Goal: Task Accomplishment & Management: Manage account settings

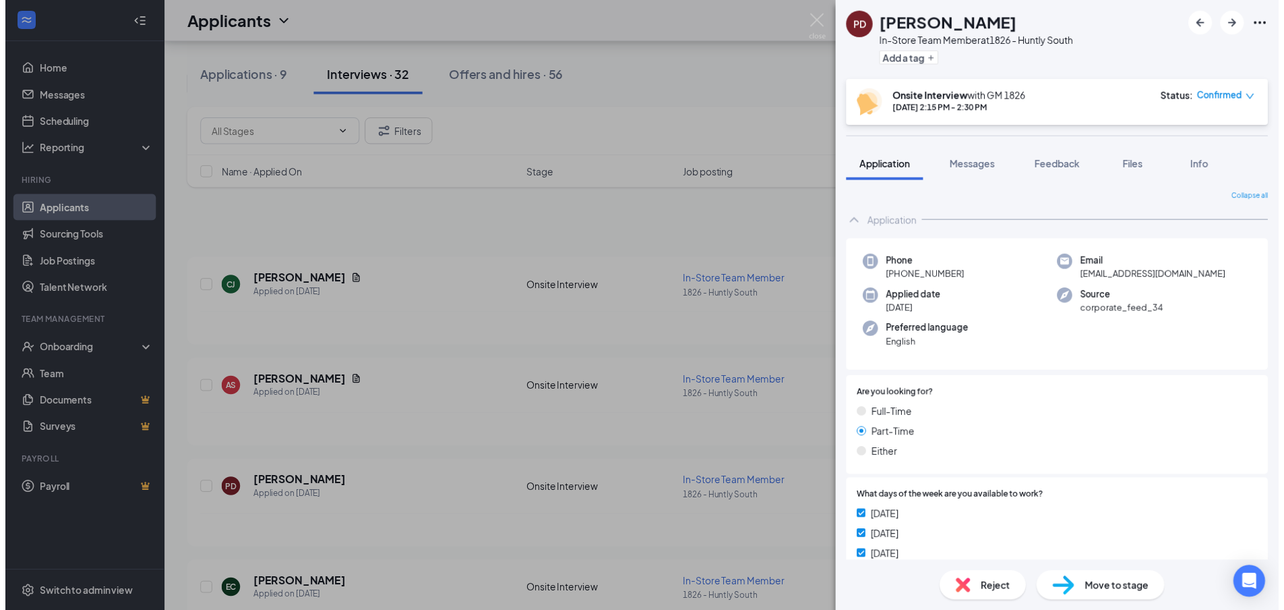
scroll to position [67, 0]
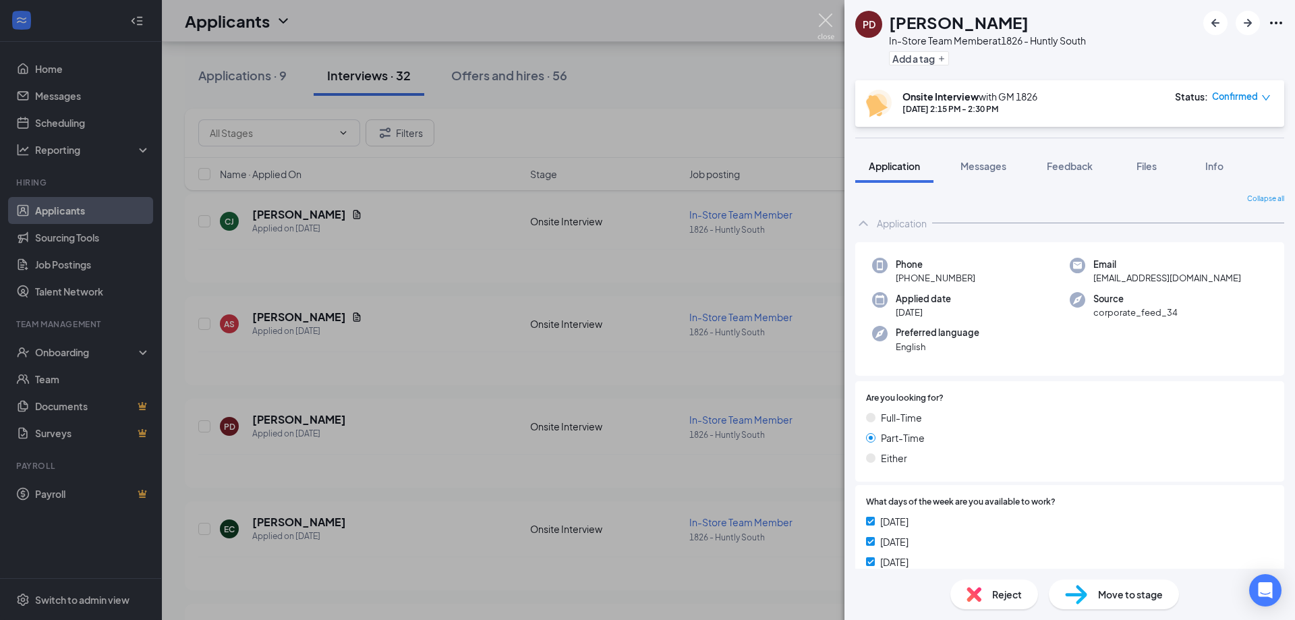
click at [821, 24] on img at bounding box center [825, 26] width 17 height 26
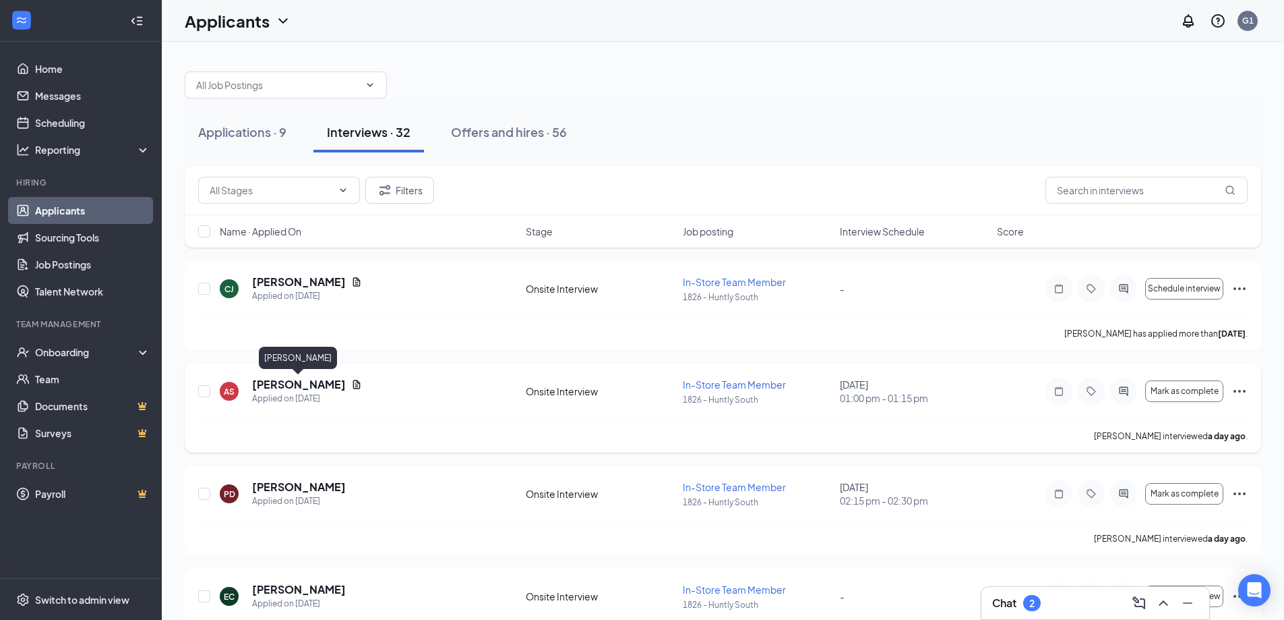
click at [290, 378] on h5 "[PERSON_NAME]" at bounding box center [299, 384] width 94 height 15
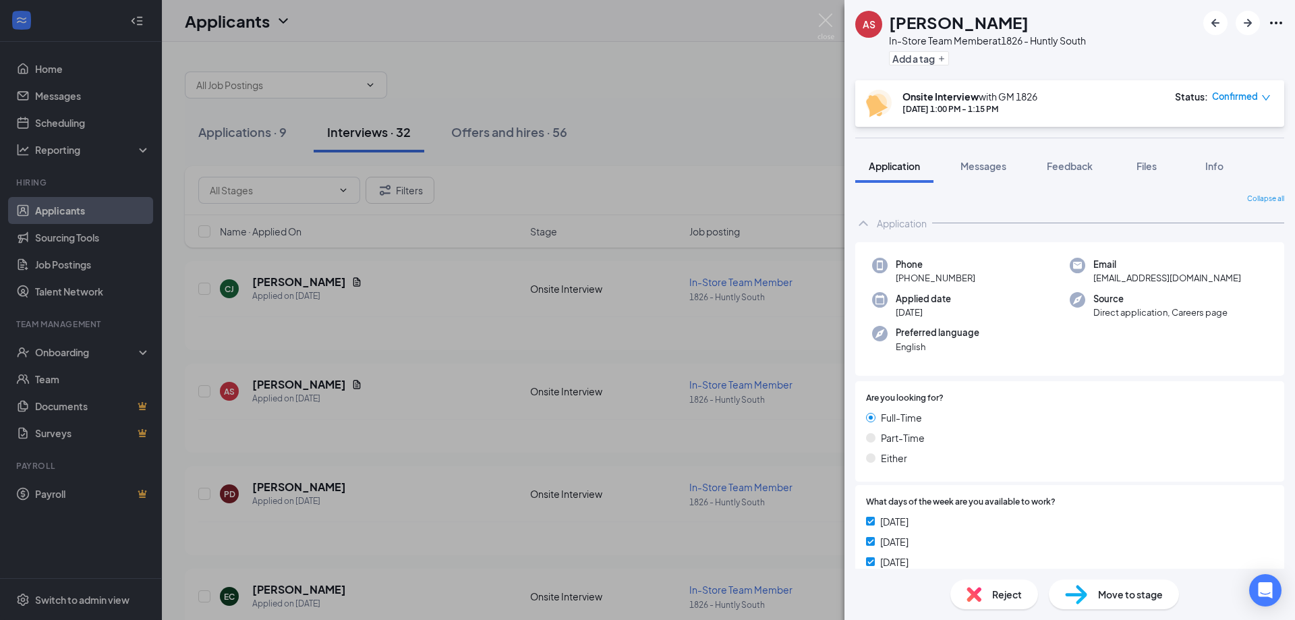
click at [1123, 591] on span "Move to stage" at bounding box center [1130, 594] width 65 height 15
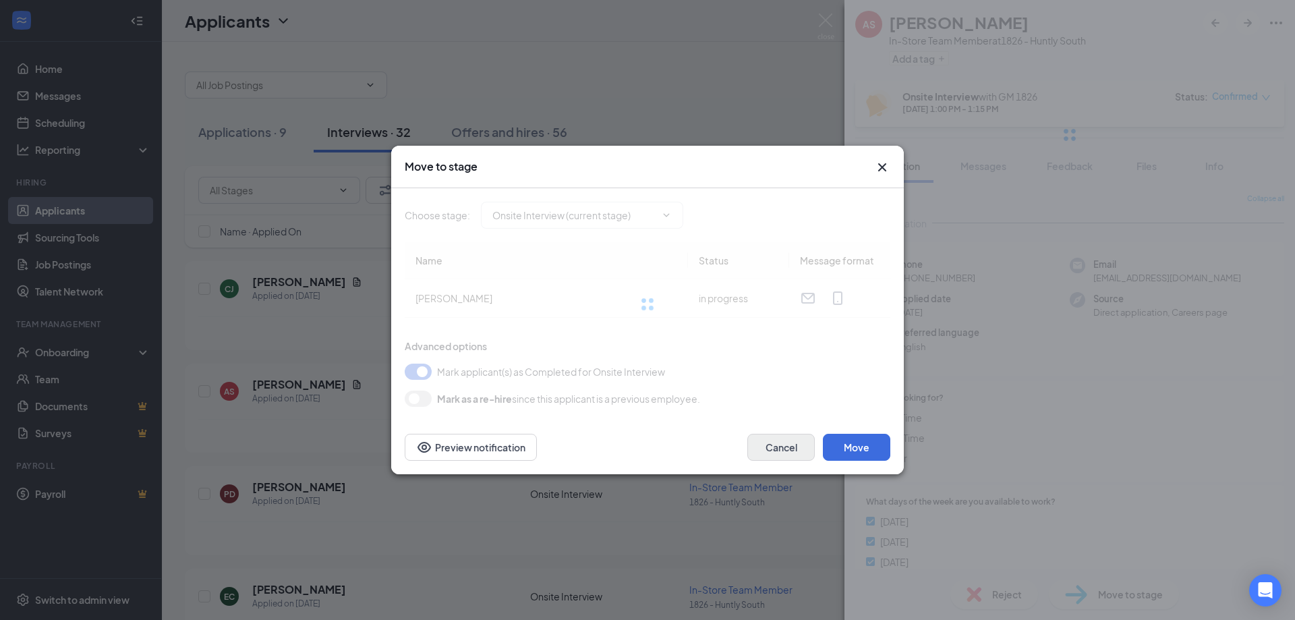
type input "Hiring Complete (final stage)"
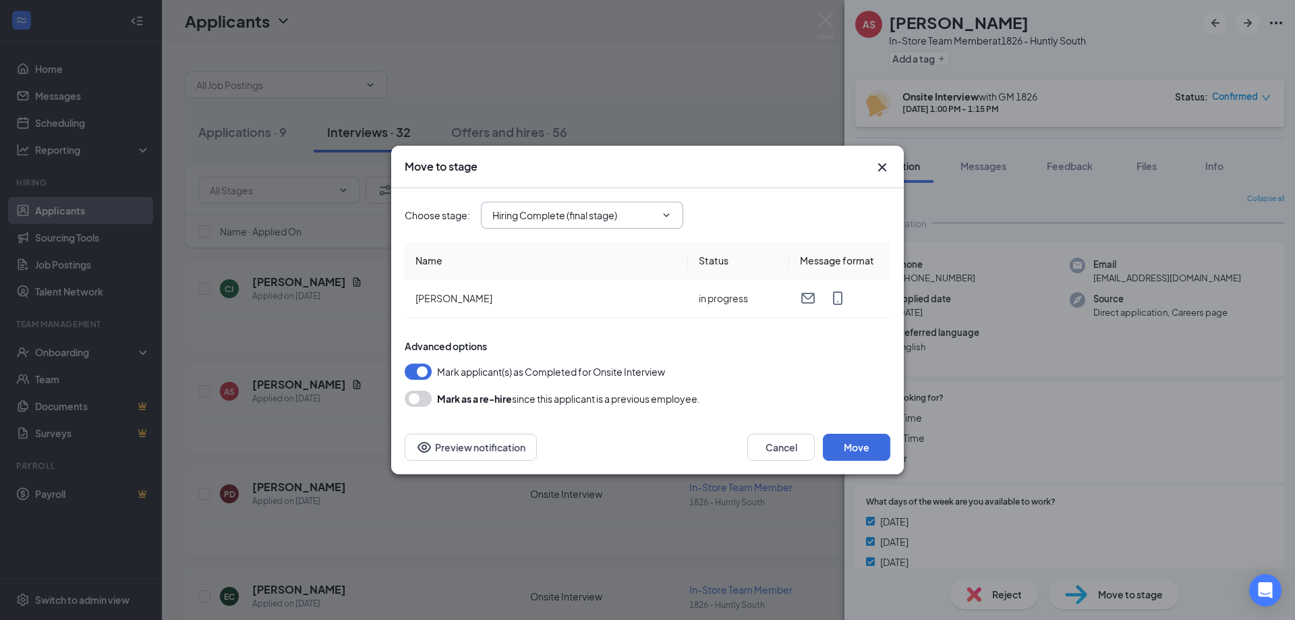
click at [530, 226] on span "Hiring Complete (final stage)" at bounding box center [582, 215] width 202 height 27
click at [661, 212] on icon "ChevronDown" at bounding box center [666, 215] width 11 height 11
click at [664, 214] on icon "ChevronDown" at bounding box center [666, 214] width 6 height 3
click at [852, 446] on button "Move" at bounding box center [856, 447] width 67 height 27
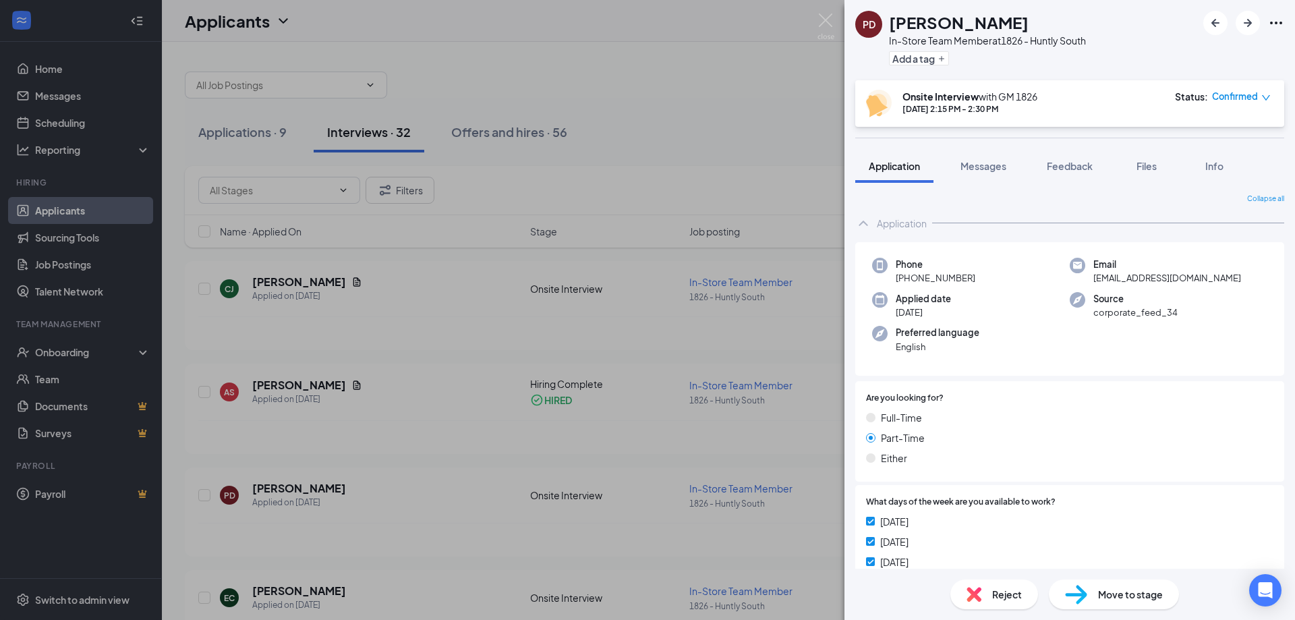
click at [1140, 599] on span "Move to stage" at bounding box center [1130, 594] width 65 height 15
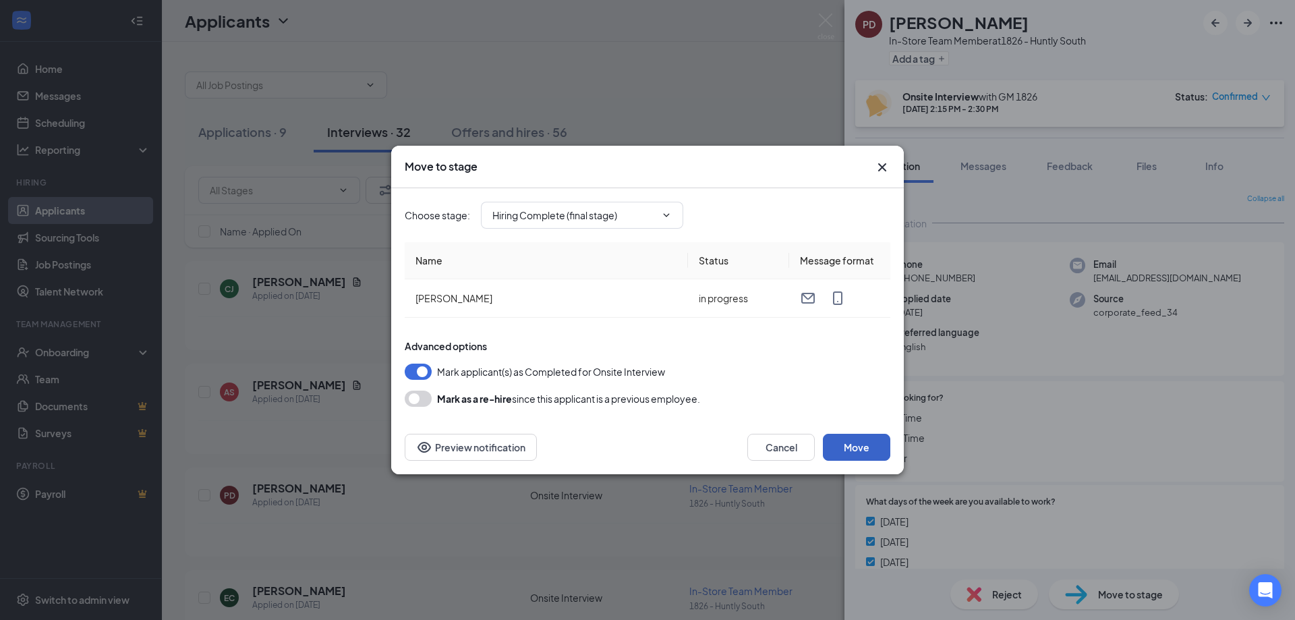
click at [866, 453] on button "Move" at bounding box center [856, 447] width 67 height 27
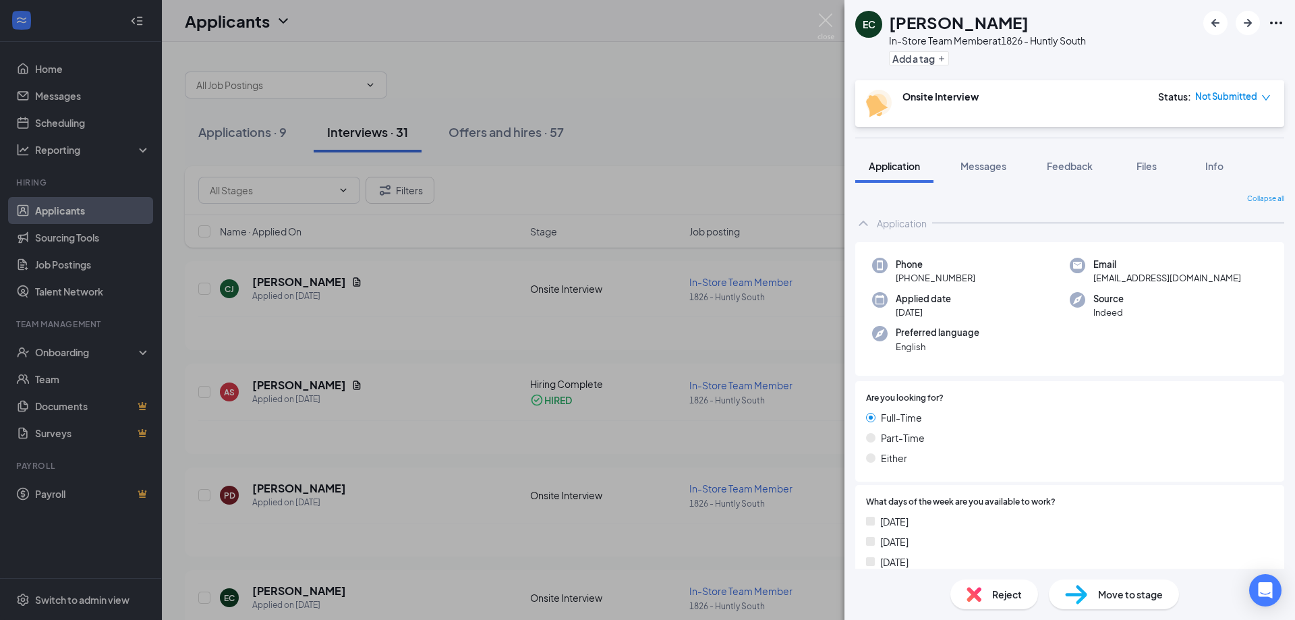
click at [823, 9] on div "EC [PERSON_NAME] In-Store Team Member at 1826 - Huntly South Add a tag Onsite I…" at bounding box center [647, 310] width 1295 height 620
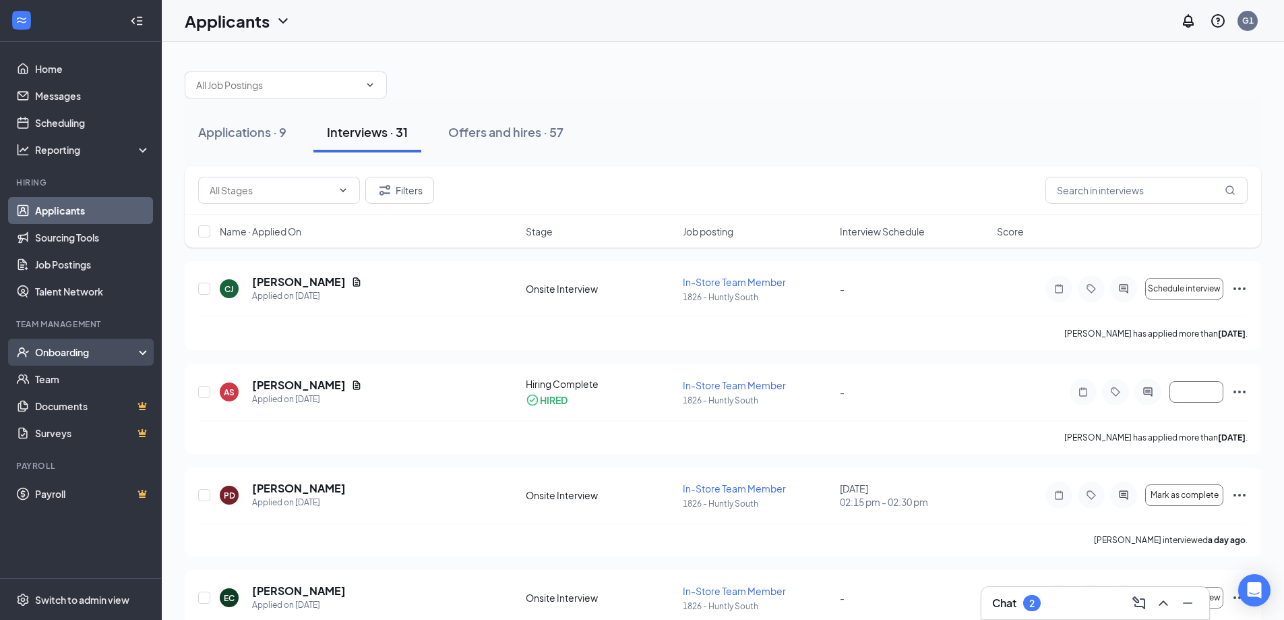
click at [57, 344] on div "Onboarding" at bounding box center [81, 351] width 162 height 27
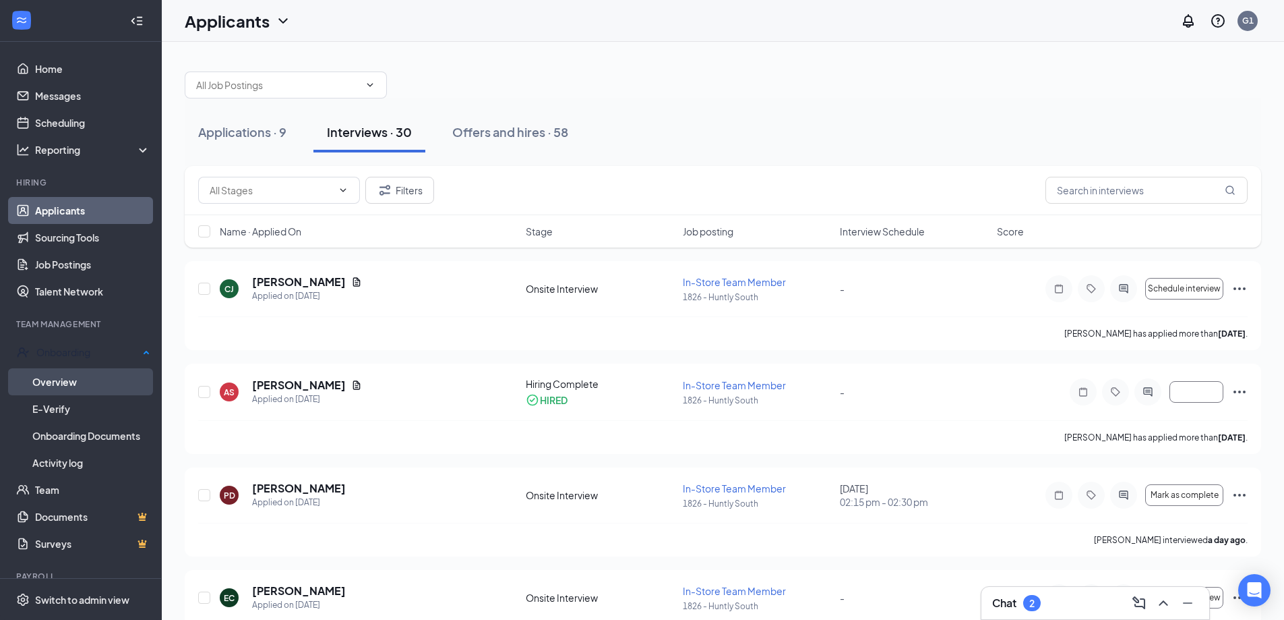
click at [64, 381] on link "Overview" at bounding box center [91, 381] width 118 height 27
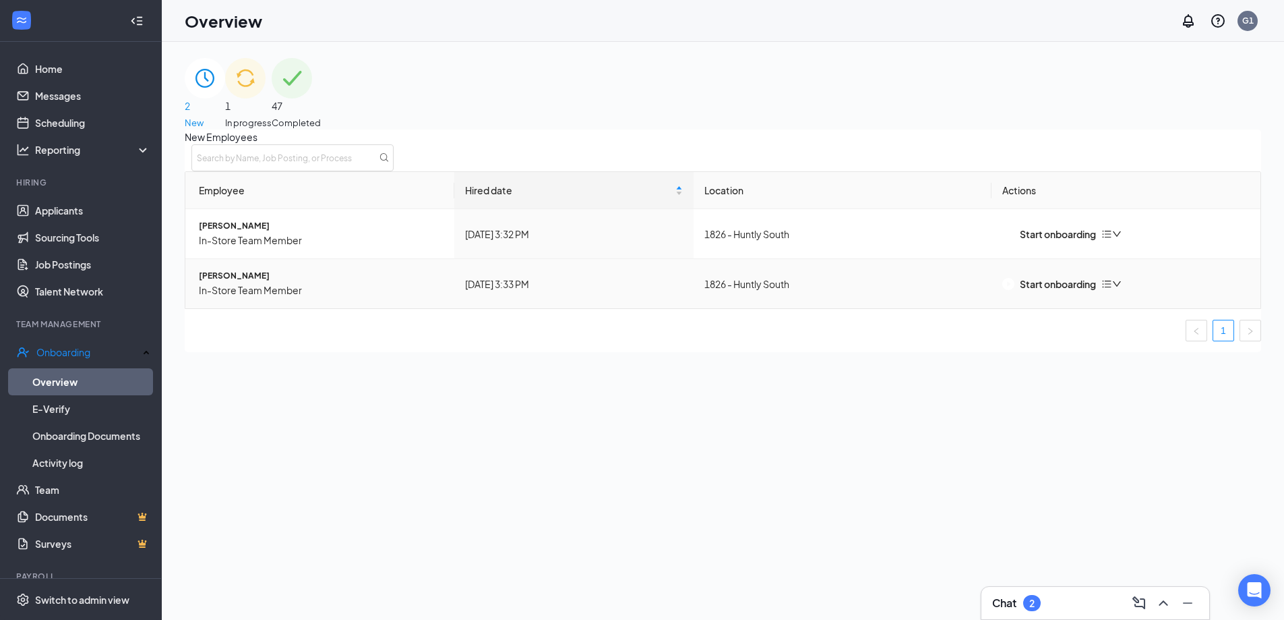
click at [1122, 289] on icon "down" at bounding box center [1117, 283] width 9 height 9
click at [1142, 328] on div "Remove from onboarding" at bounding box center [1184, 322] width 115 height 15
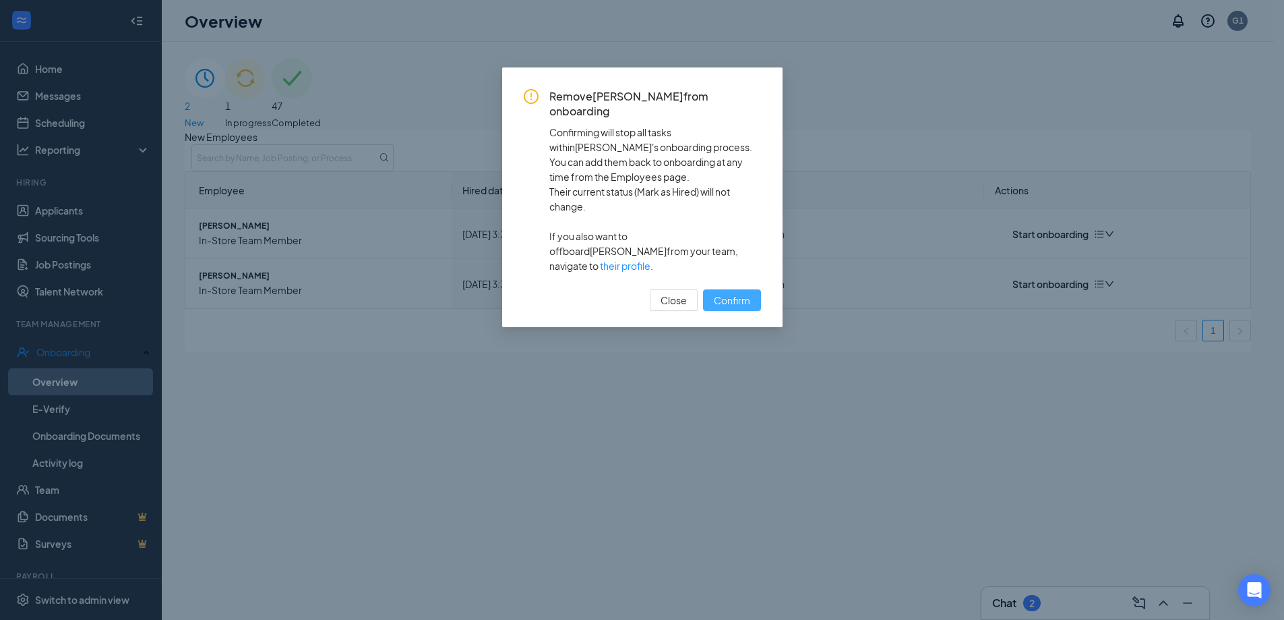
click at [748, 293] on span "Confirm" at bounding box center [732, 300] width 36 height 15
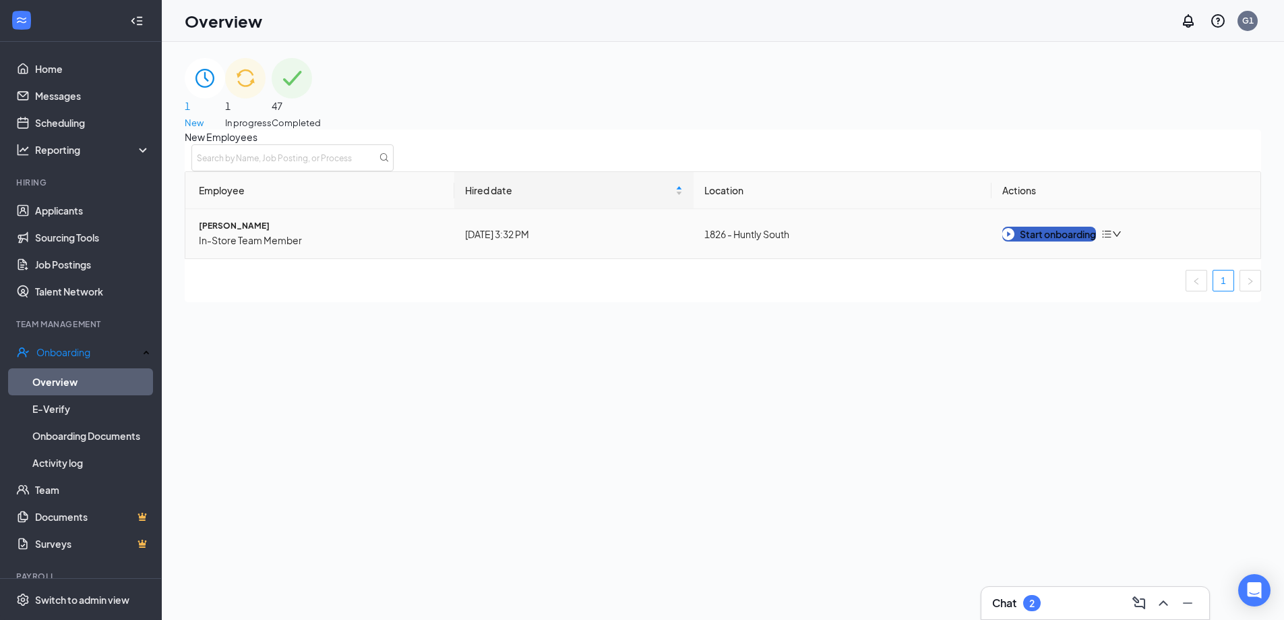
click at [1041, 241] on button "Start onboarding" at bounding box center [1050, 234] width 94 height 15
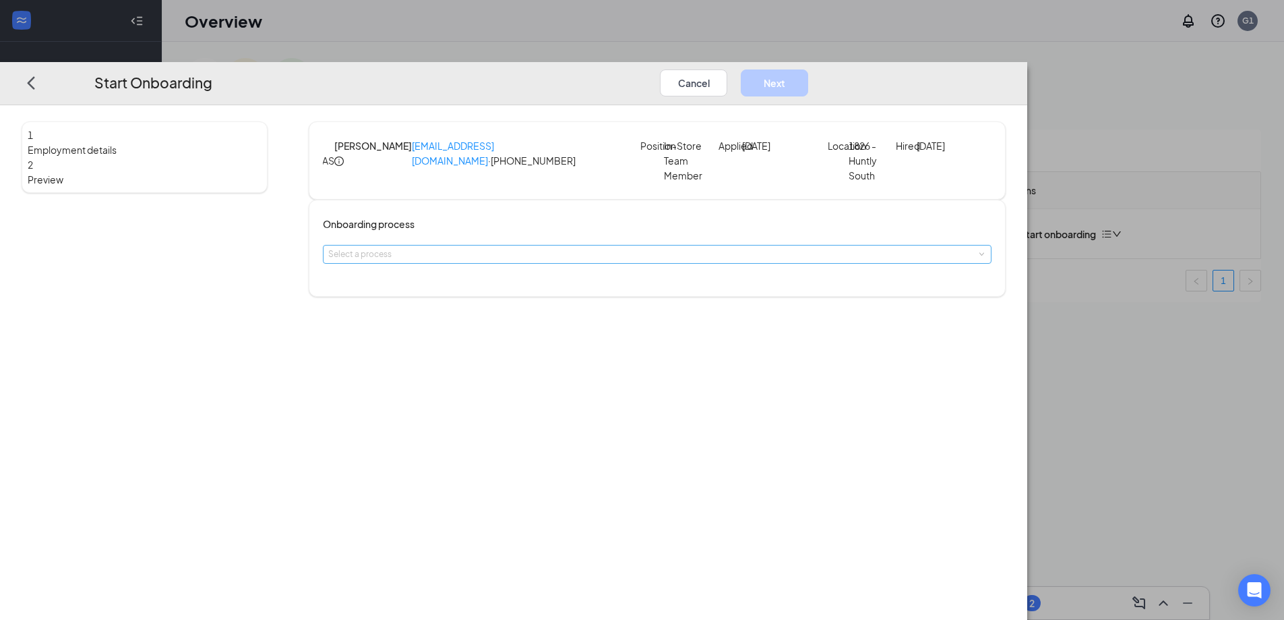
click at [489, 261] on div "Select a process" at bounding box center [654, 253] width 652 height 13
click at [522, 324] on span "General - Onboarding Process" at bounding box center [515, 323] width 117 height 10
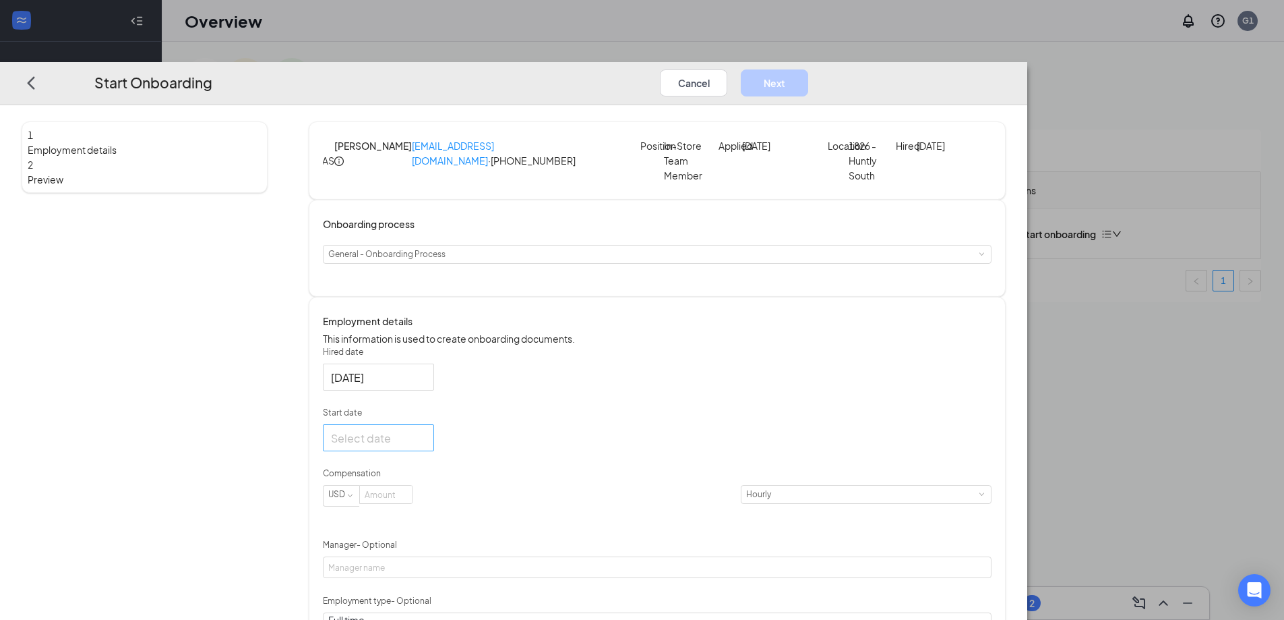
click at [426, 446] on div at bounding box center [378, 438] width 95 height 17
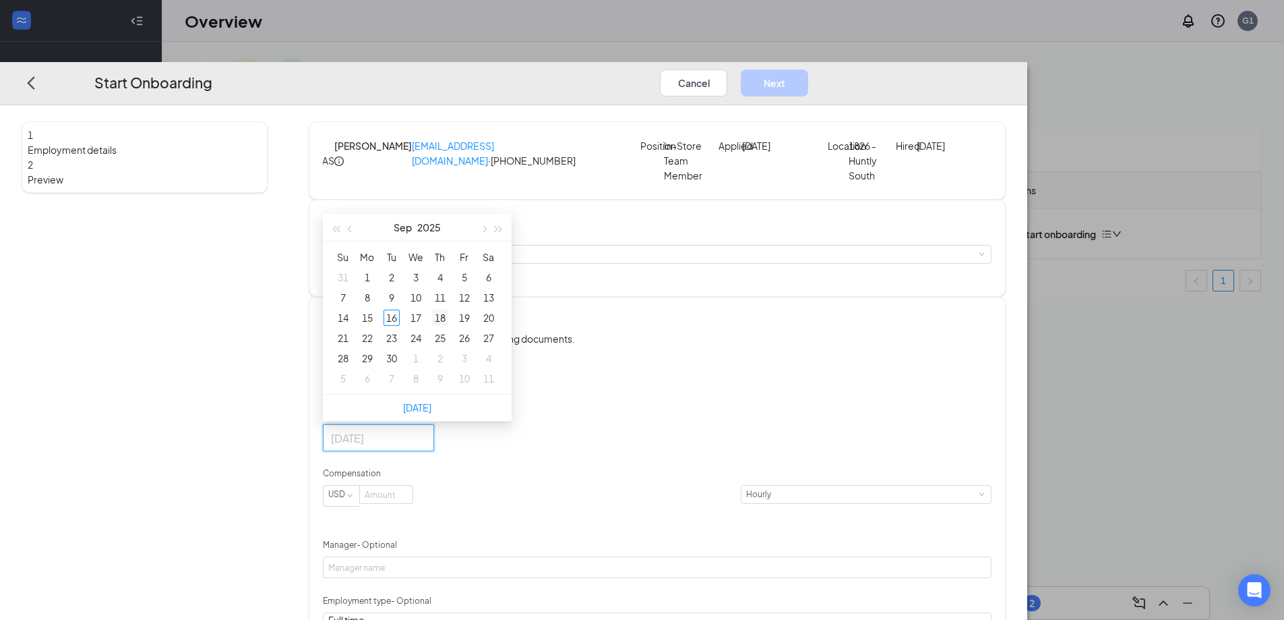
type input "[DATE]"
click at [448, 326] on div "18" at bounding box center [440, 317] width 16 height 16
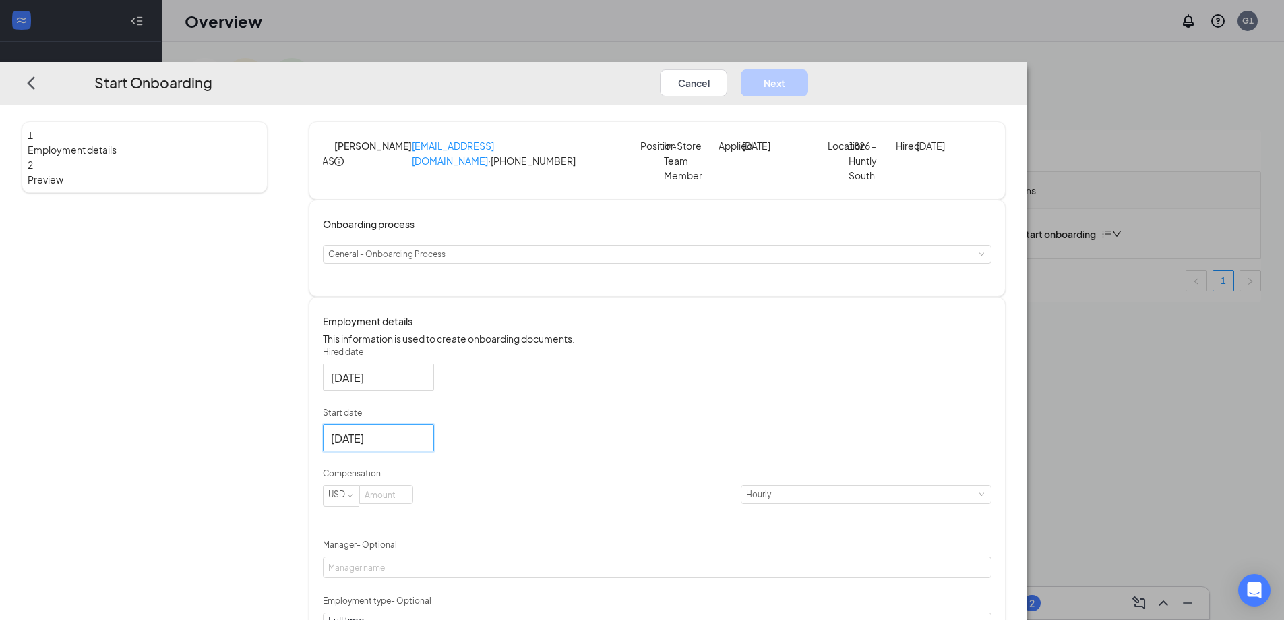
scroll to position [93, 0]
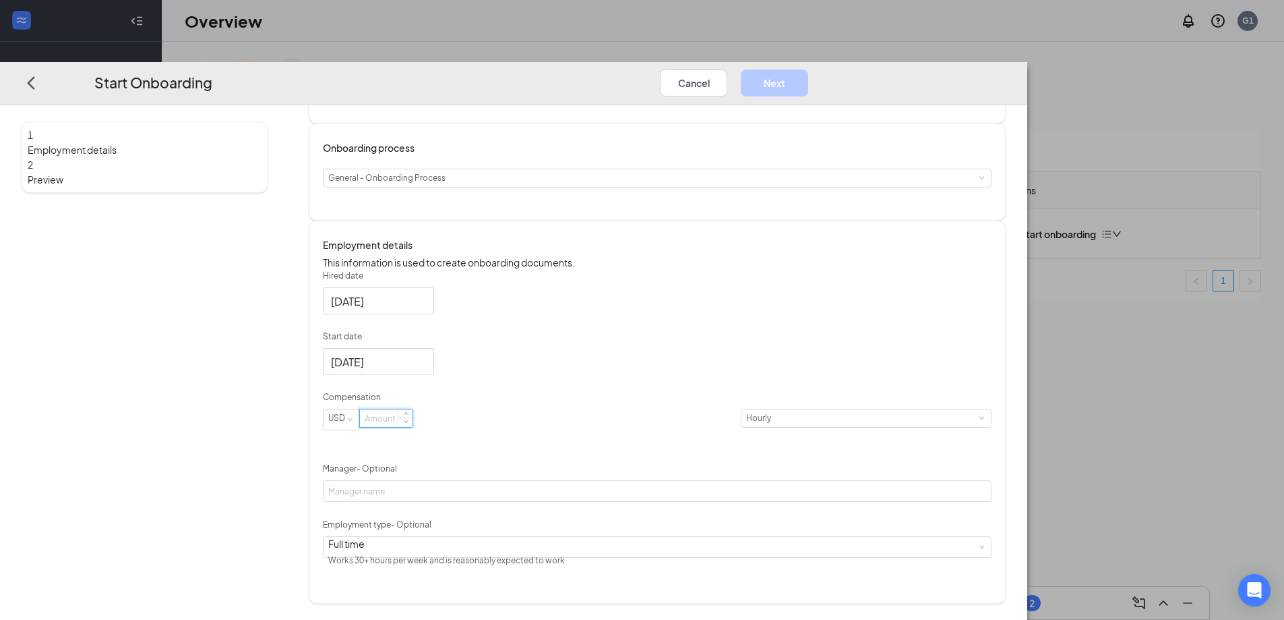
click at [413, 427] on input at bounding box center [386, 418] width 53 height 18
type input "15"
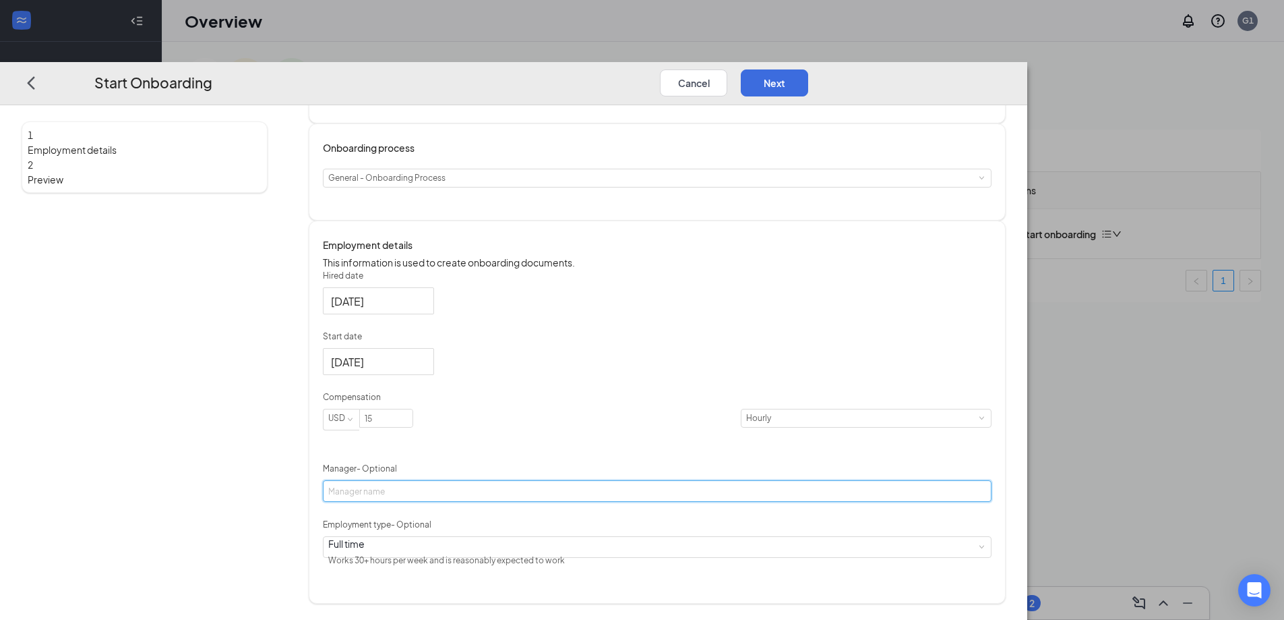
click at [504, 502] on input "Manager - Optional" at bounding box center [657, 491] width 669 height 22
type input "[PERSON_NAME]"
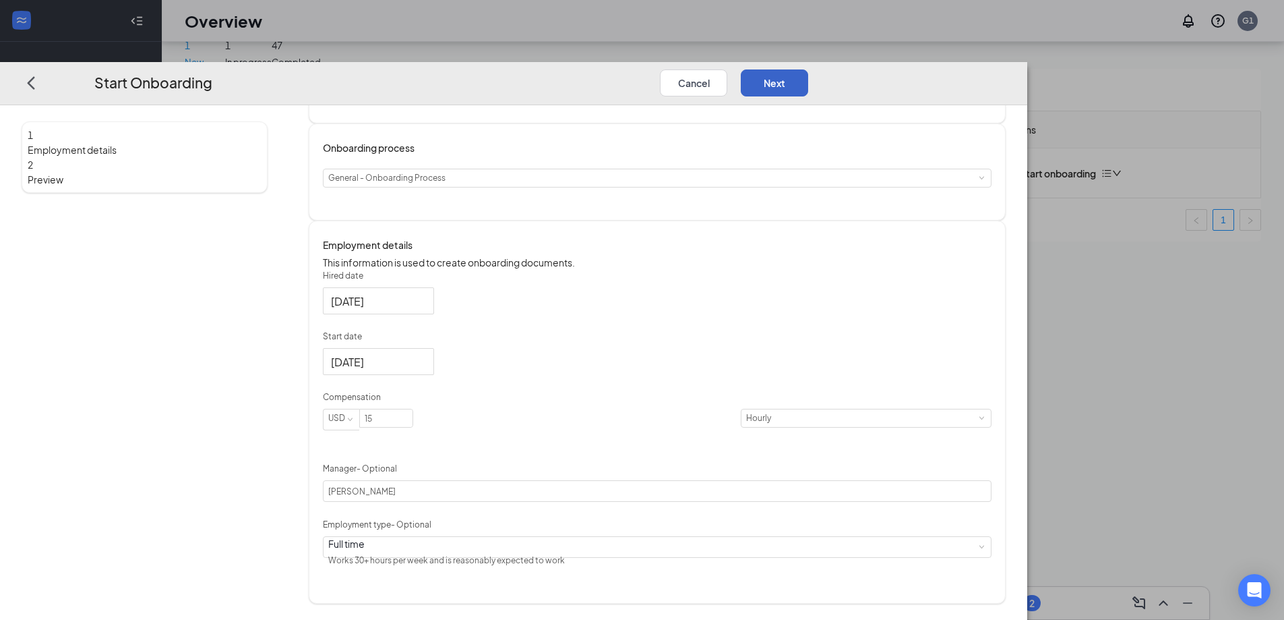
click at [808, 69] on button "Next" at bounding box center [774, 82] width 67 height 27
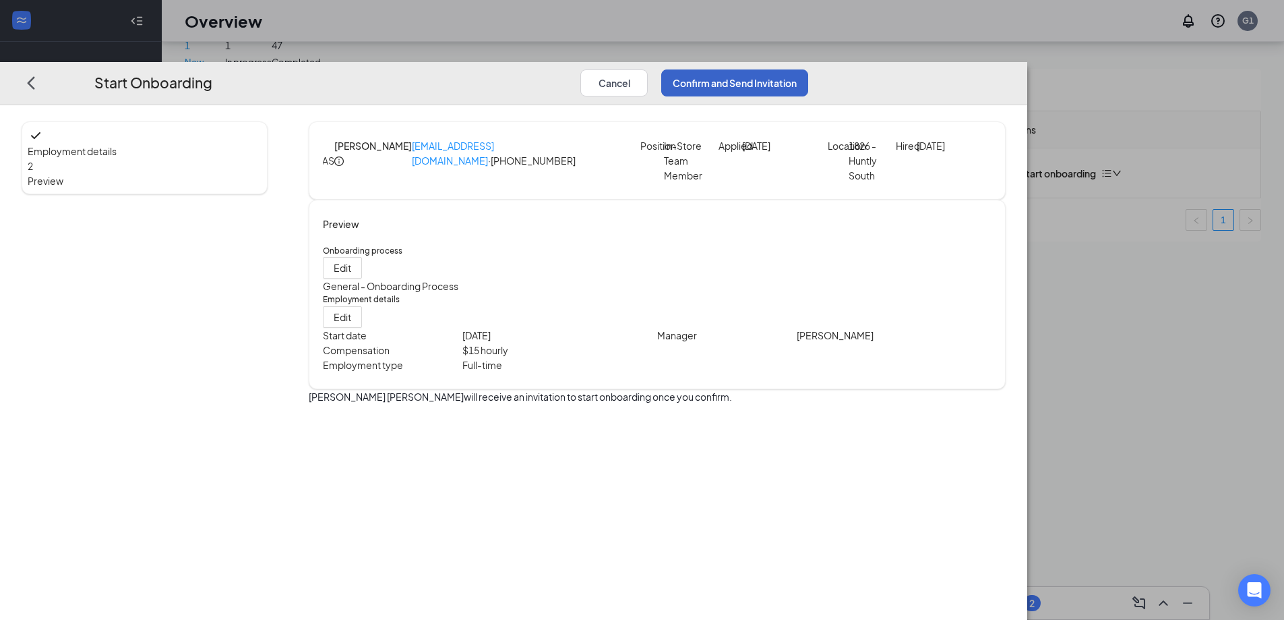
click at [808, 69] on button "Confirm and Send Invitation" at bounding box center [734, 82] width 147 height 27
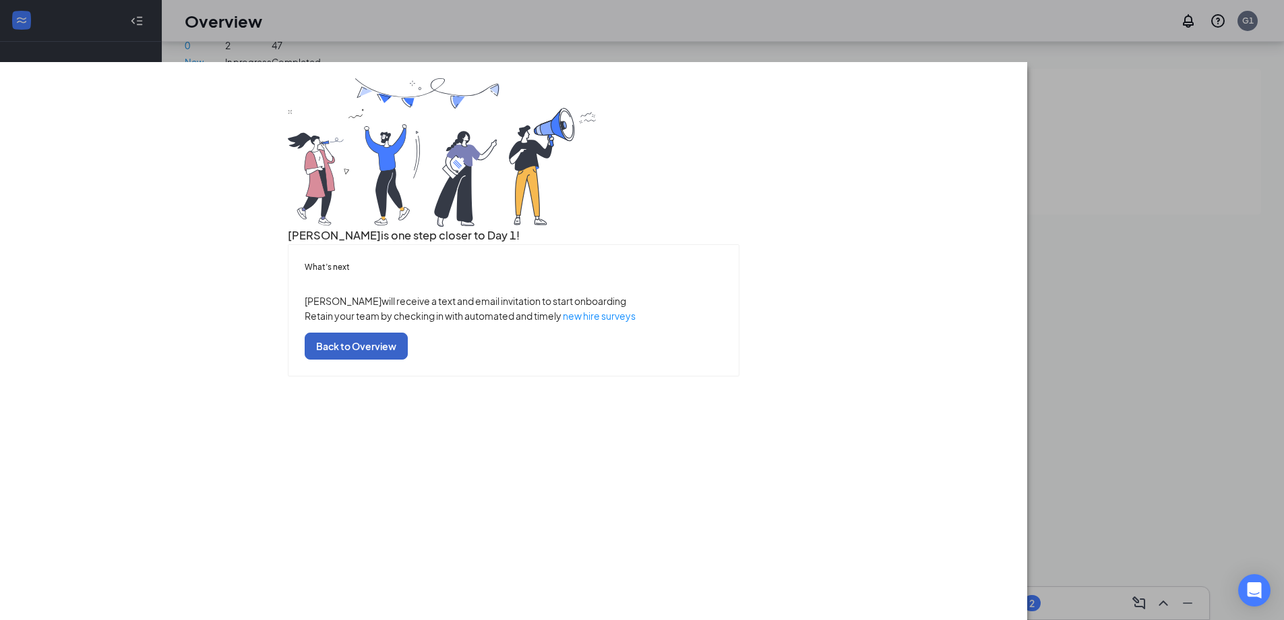
click at [408, 359] on button "Back to Overview" at bounding box center [356, 345] width 103 height 27
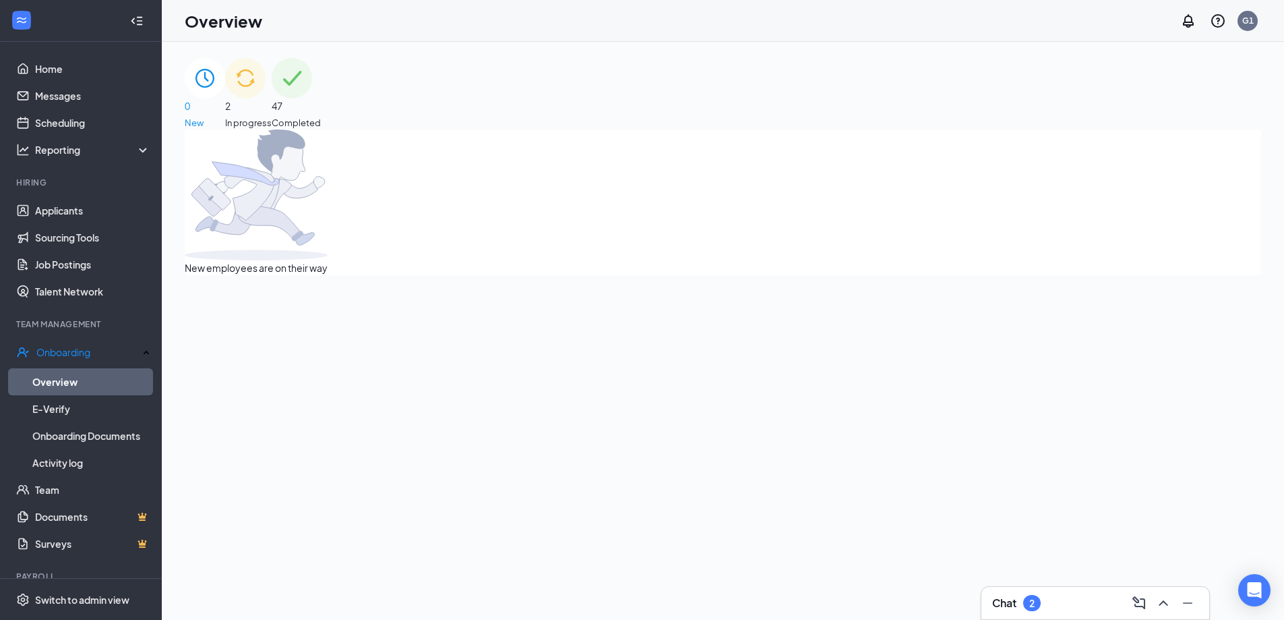
click at [272, 116] on span "In progress" at bounding box center [248, 122] width 47 height 13
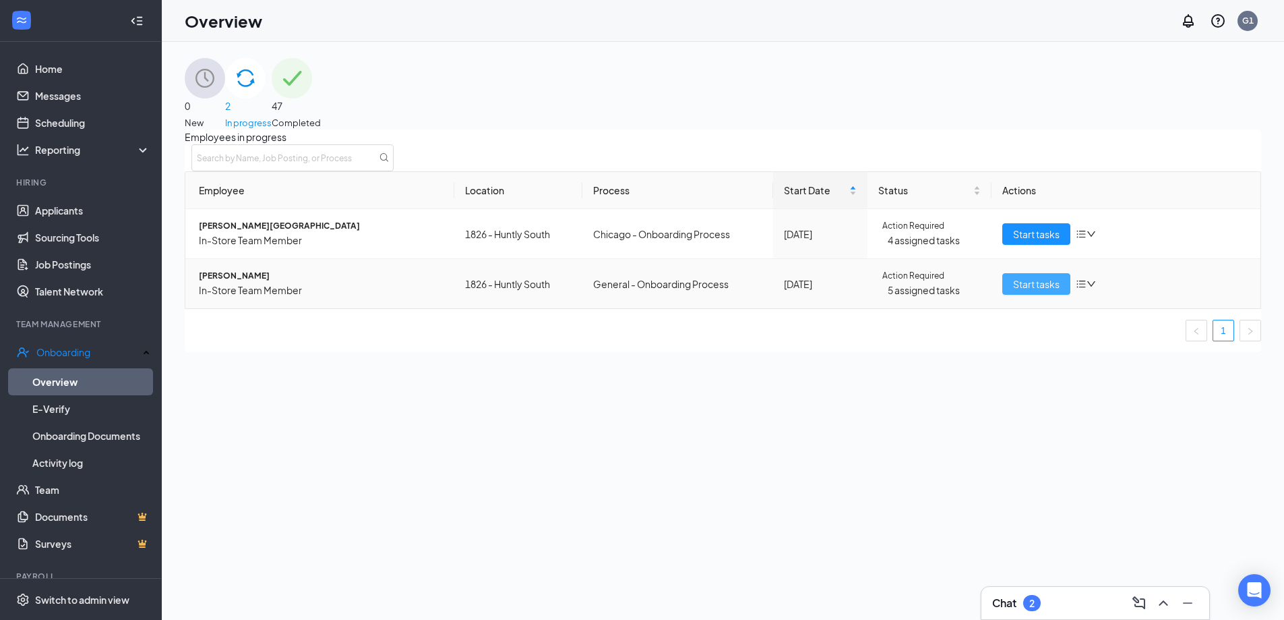
click at [1022, 291] on span "Start tasks" at bounding box center [1036, 283] width 47 height 15
